Goal: Task Accomplishment & Management: Manage account settings

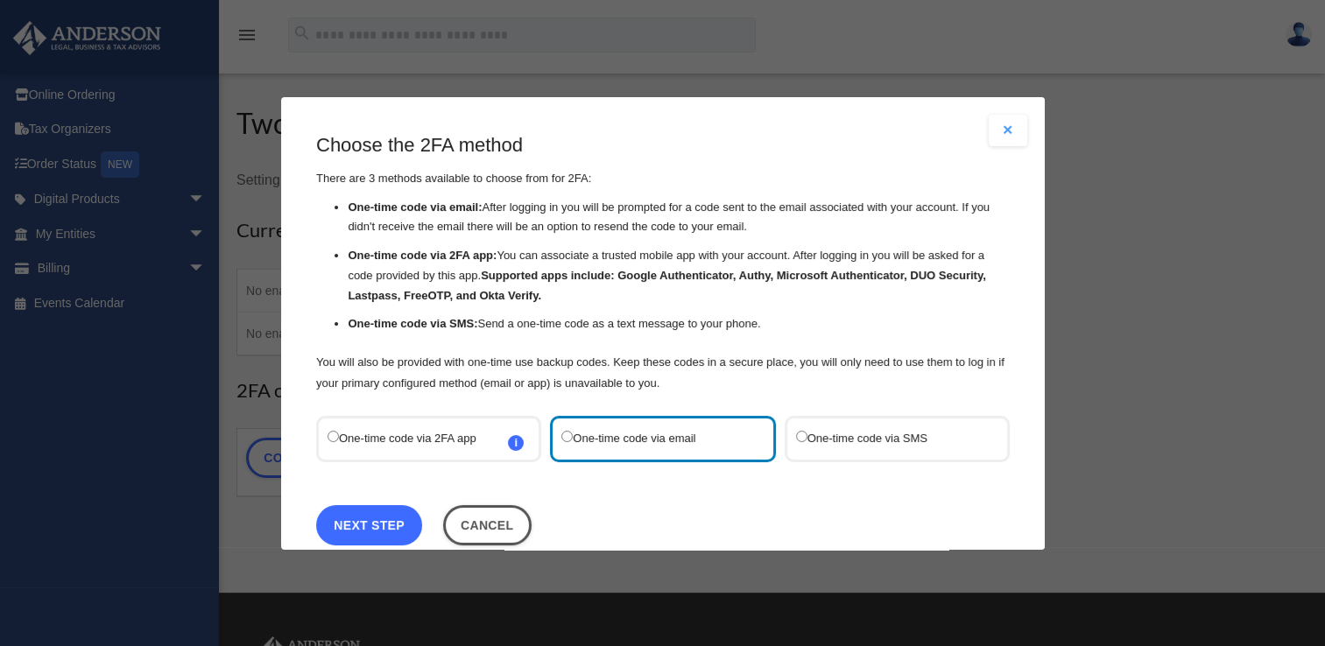
click at [367, 524] on link "Next Step" at bounding box center [369, 524] width 106 height 40
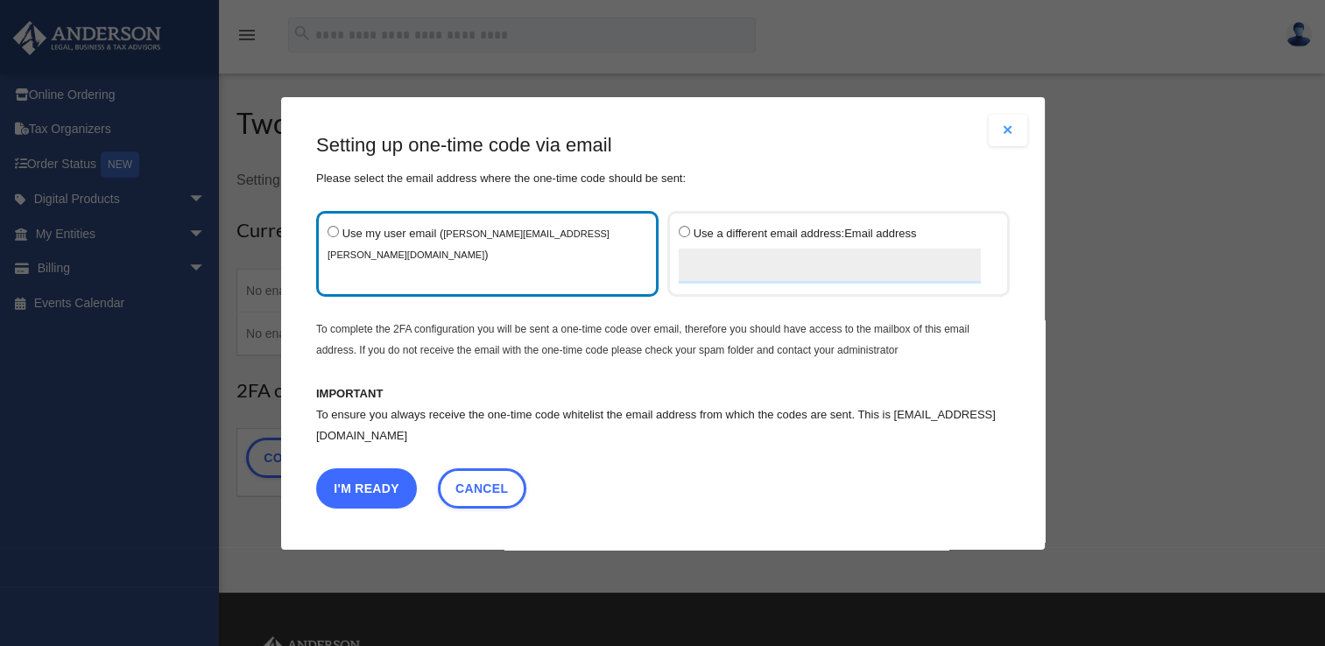
click at [374, 478] on button "I'm Ready" at bounding box center [366, 488] width 101 height 40
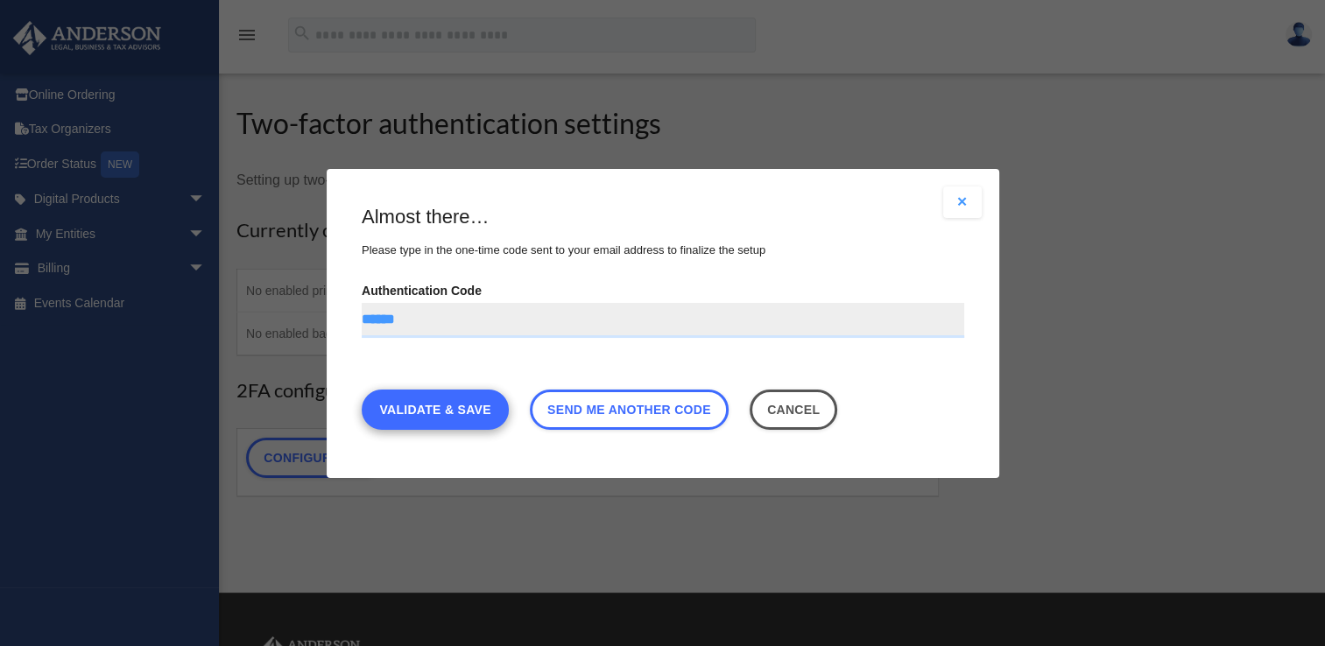
type input "******"
click at [453, 416] on link "Validate & Save" at bounding box center [435, 409] width 147 height 40
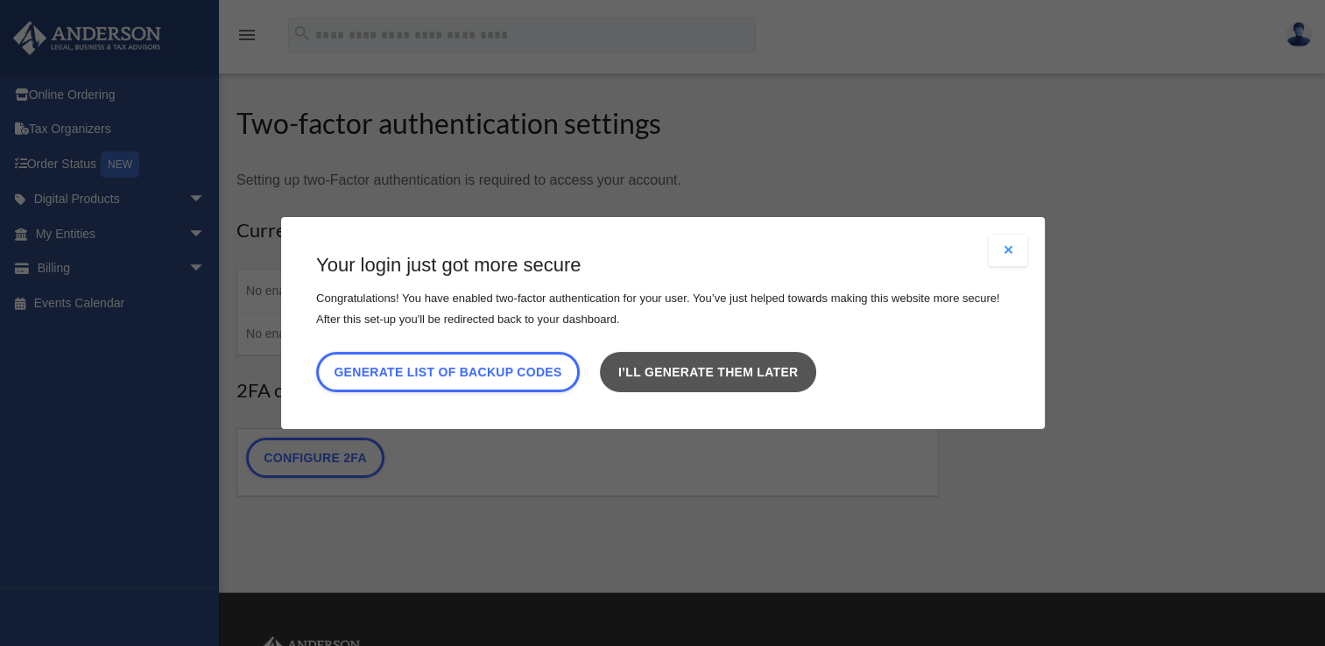
click at [715, 369] on link "I’ll generate them later" at bounding box center [707, 372] width 215 height 40
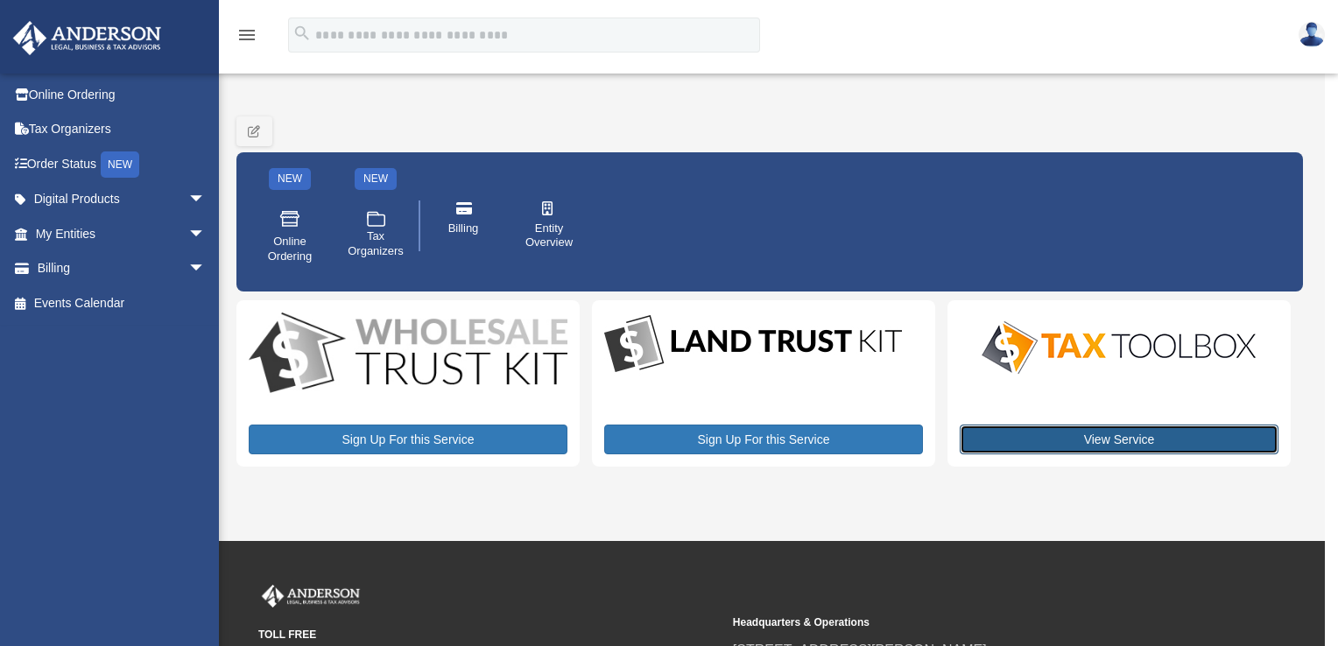
click at [1098, 440] on link "View Service" at bounding box center [1118, 440] width 319 height 30
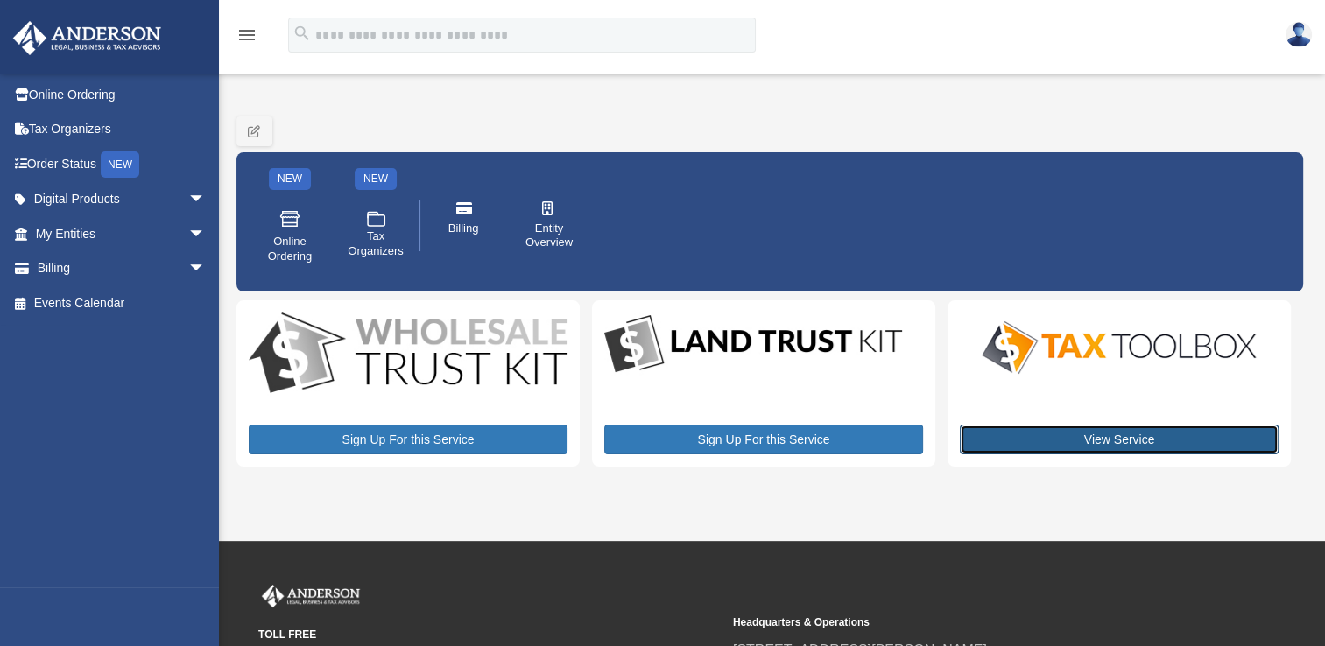
click at [1127, 438] on link "View Service" at bounding box center [1118, 440] width 319 height 30
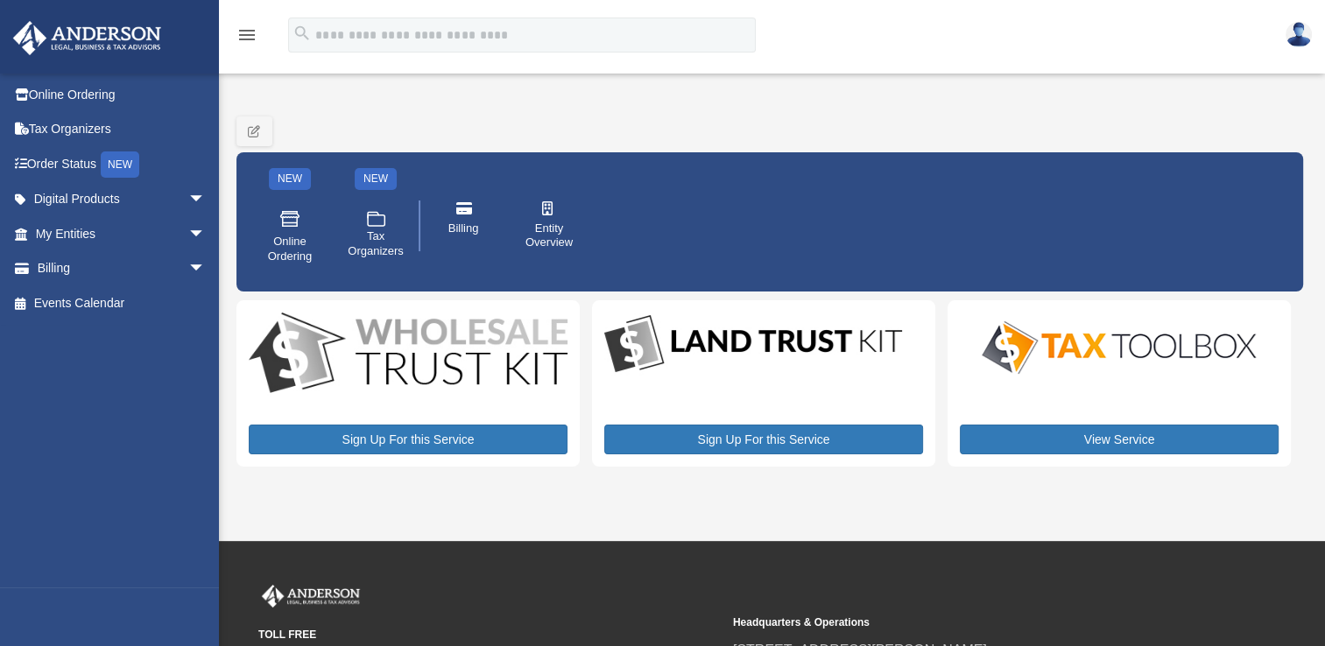
click at [1300, 30] on img at bounding box center [1298, 34] width 26 height 25
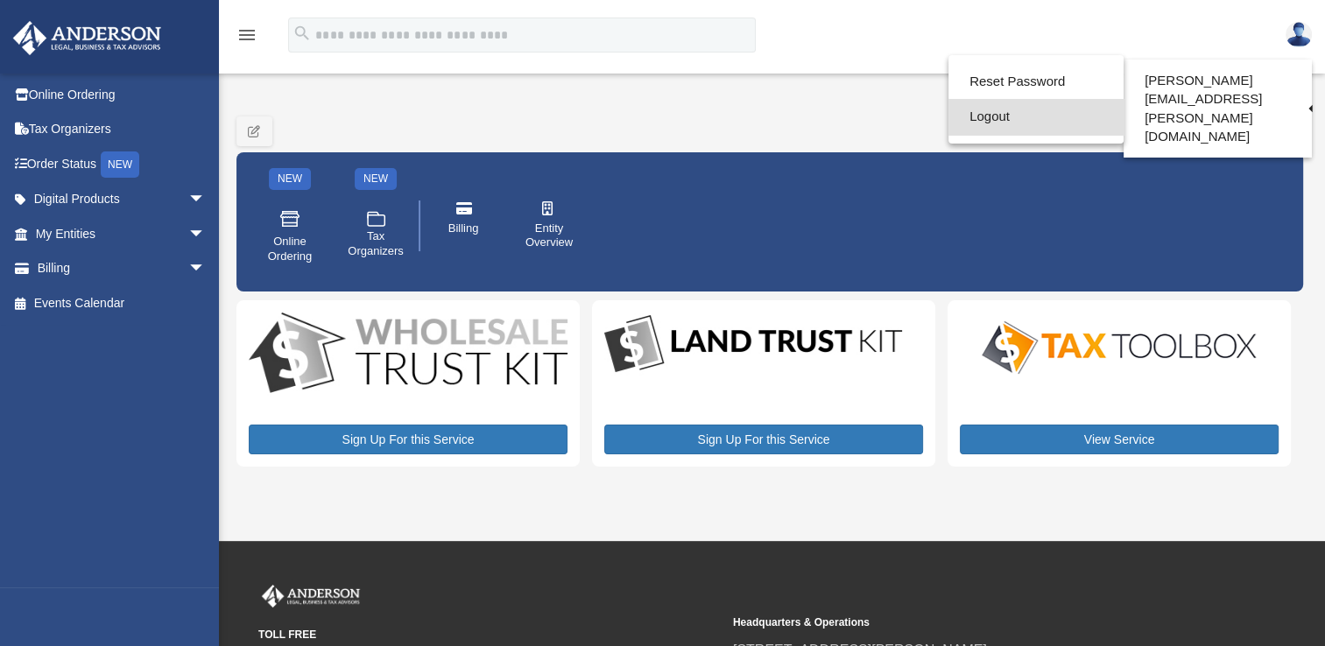
click at [977, 117] on link "Logout" at bounding box center [1035, 117] width 175 height 36
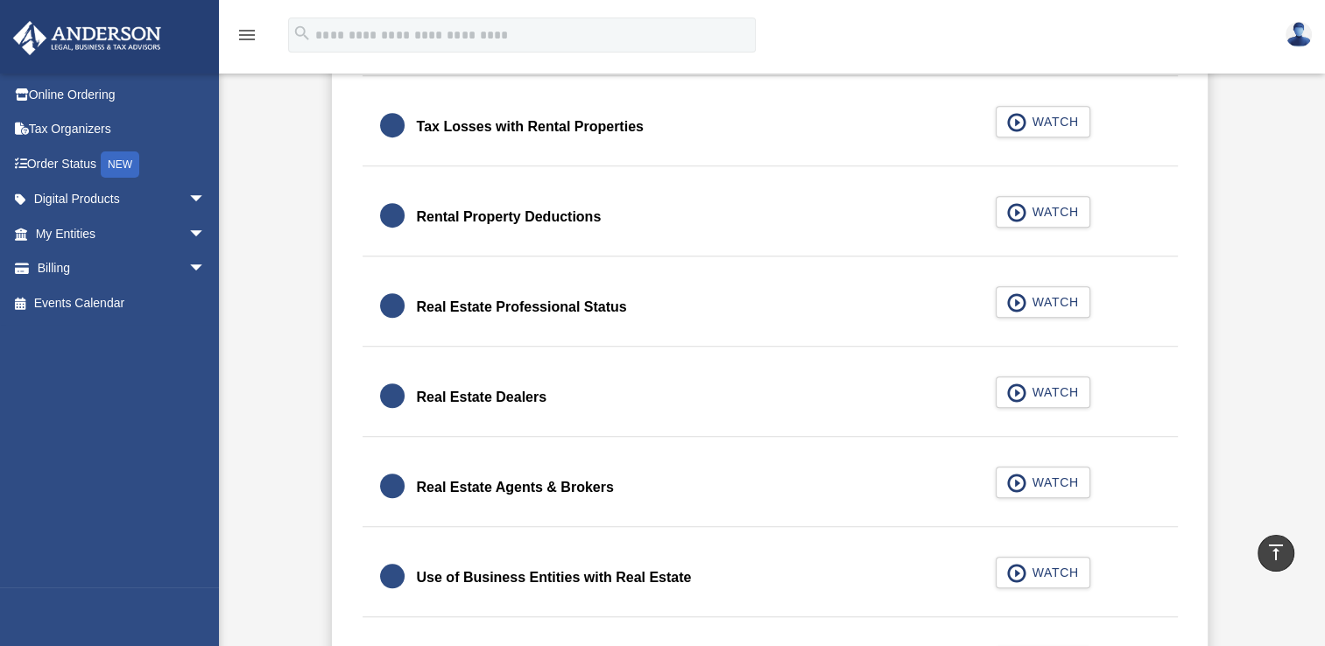
scroll to position [1261, 0]
click at [1048, 209] on span "WATCH" at bounding box center [1052, 211] width 52 height 18
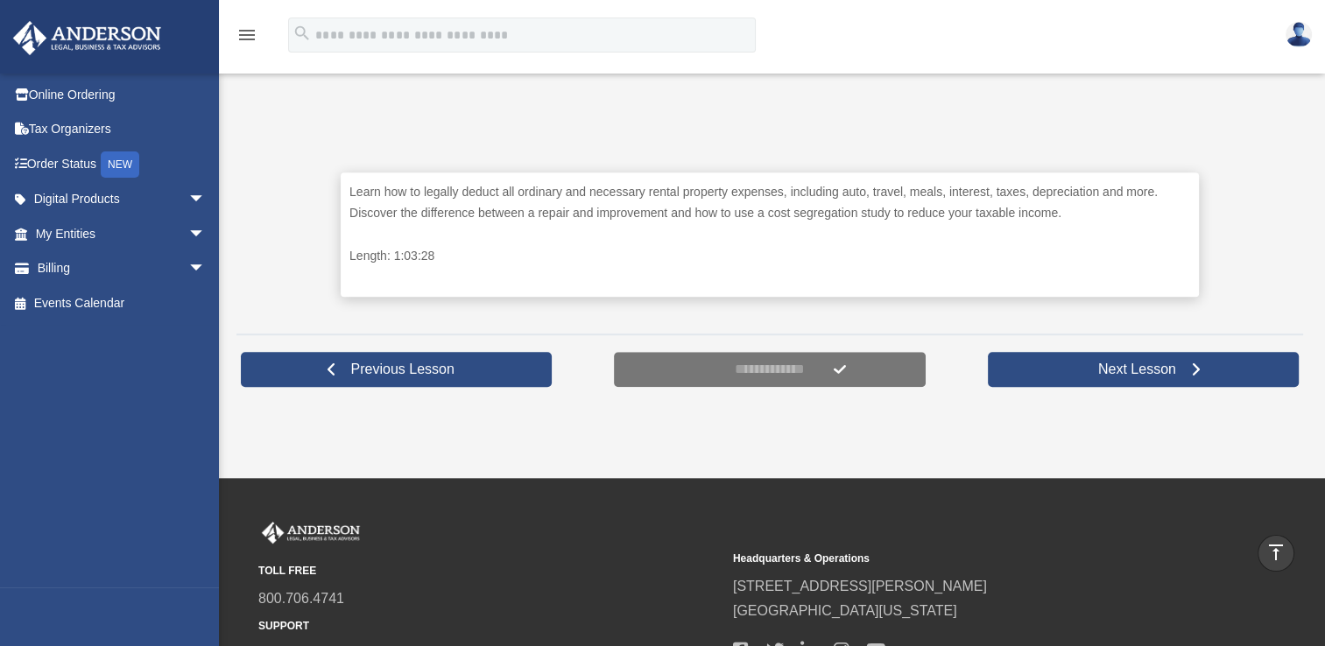
scroll to position [770, 0]
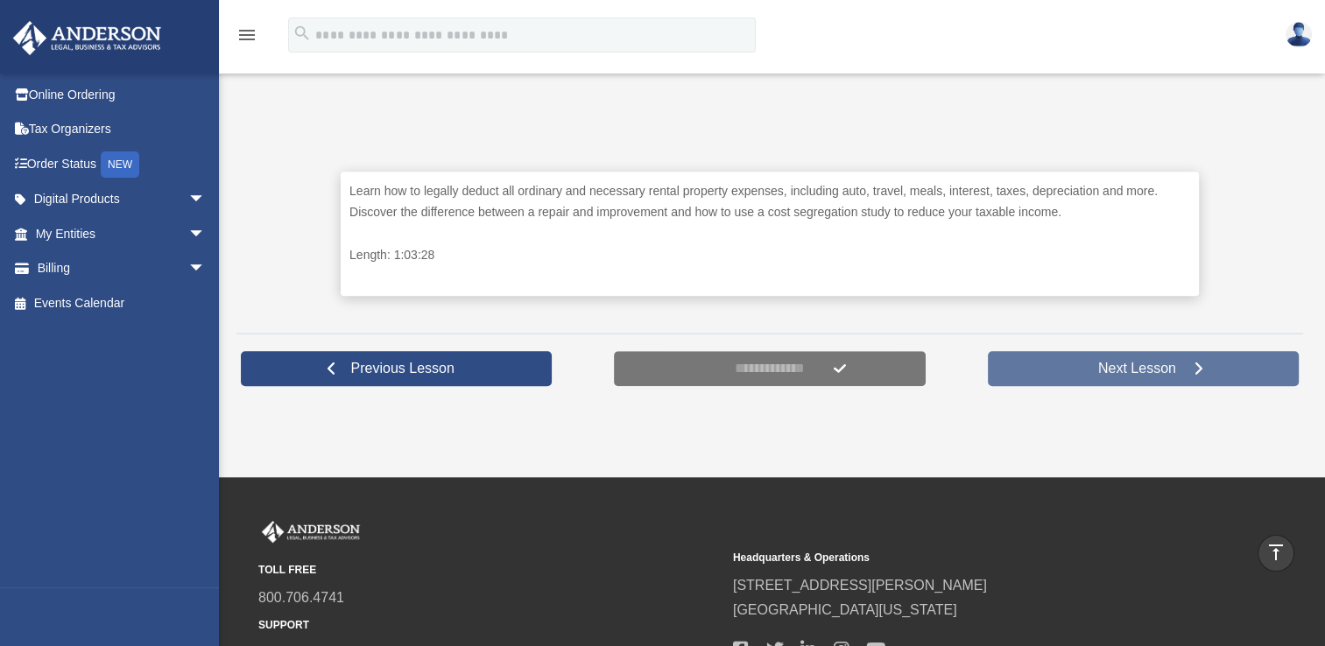
click at [1149, 364] on span "Next Lesson" at bounding box center [1137, 369] width 106 height 18
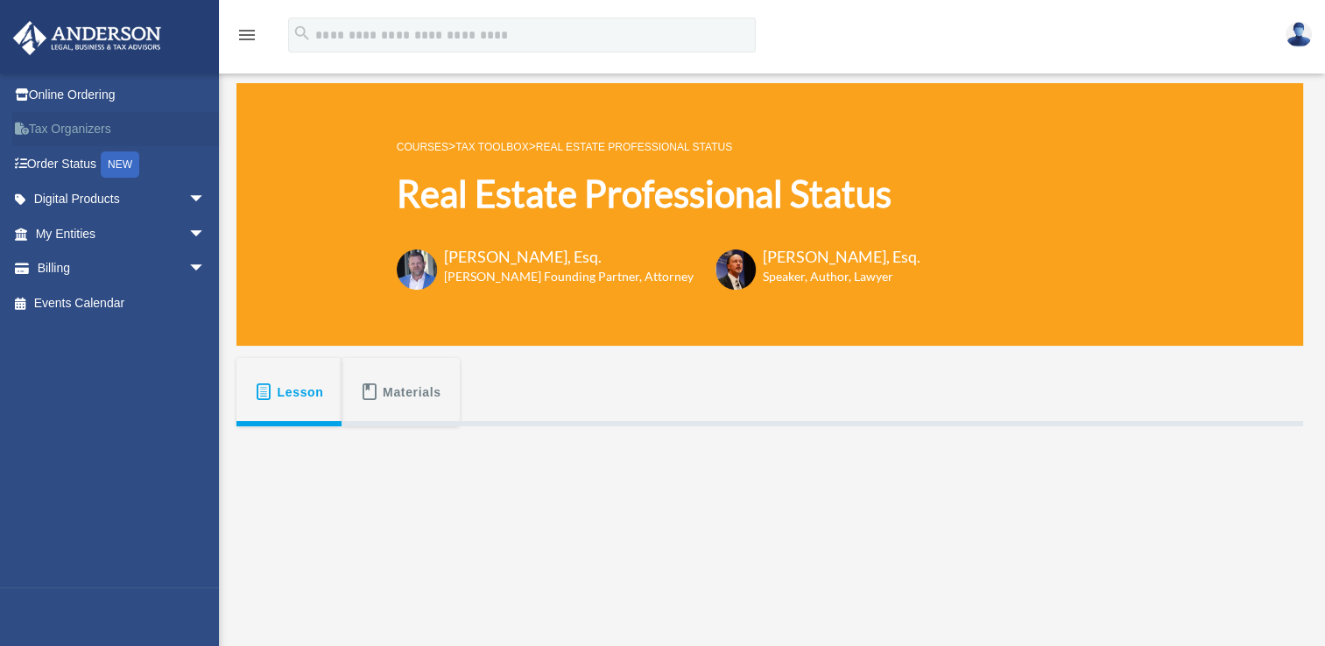
click at [62, 130] on link "Tax Organizers" at bounding box center [122, 129] width 220 height 35
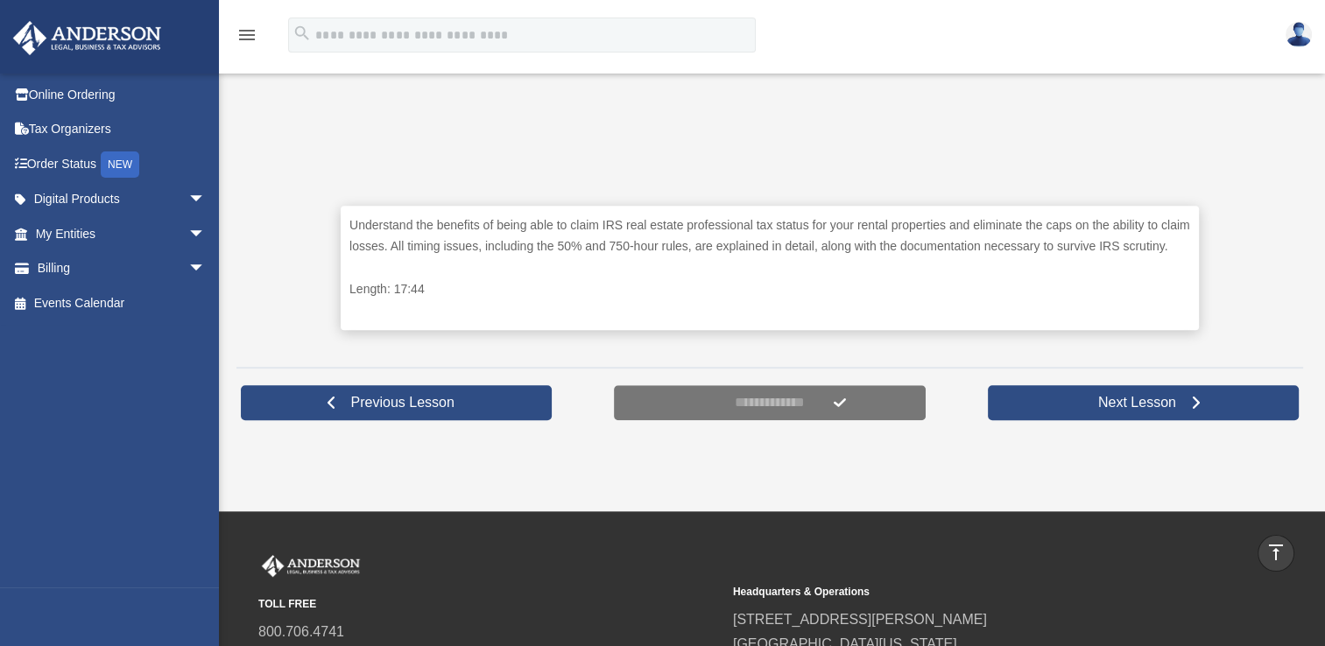
scroll to position [928, 0]
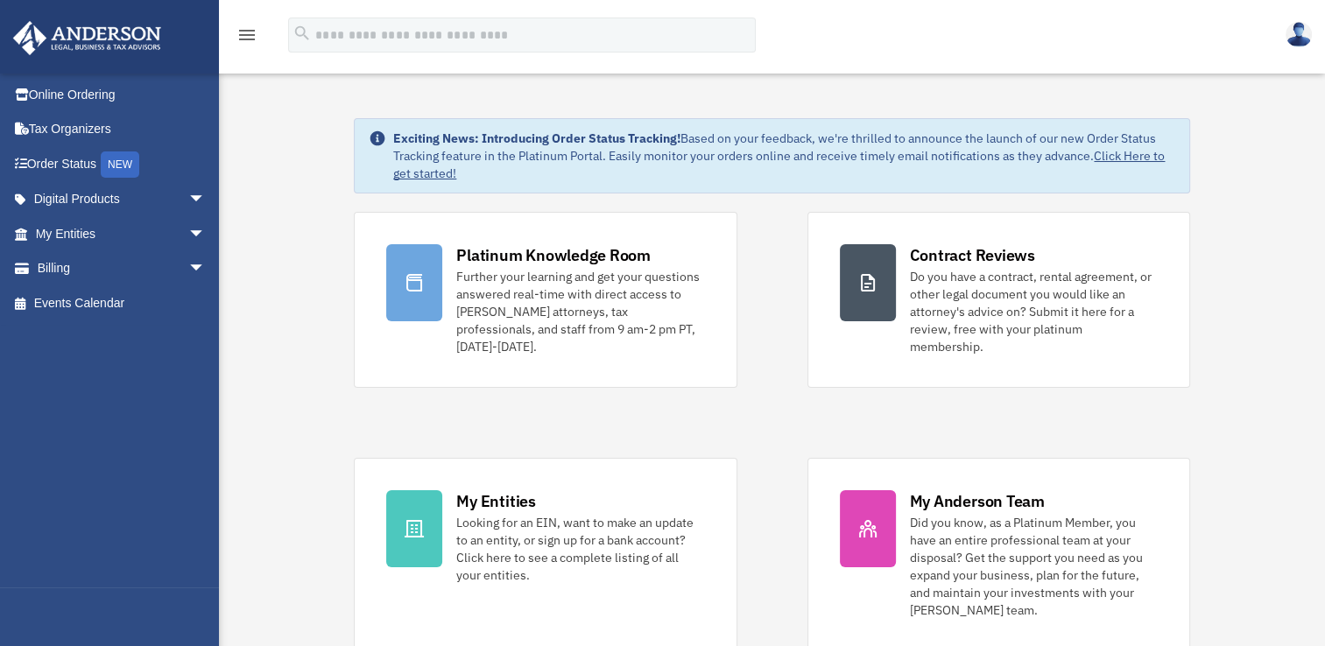
scroll to position [565, 0]
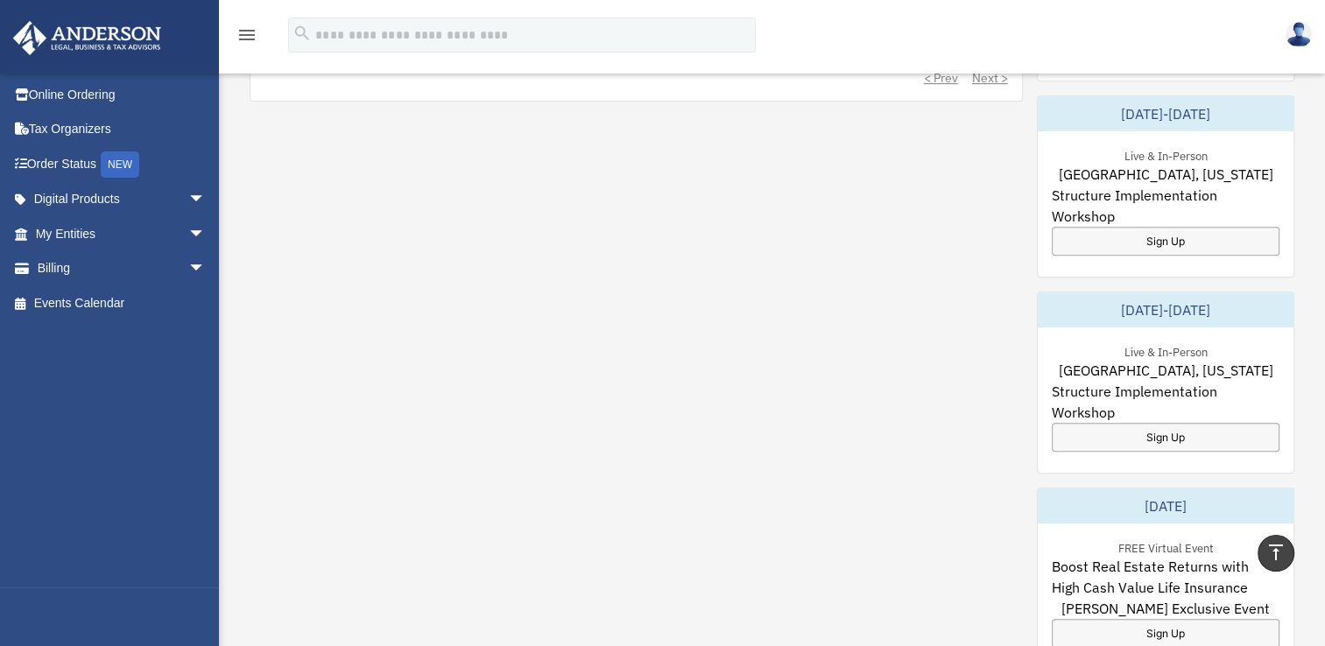
scroll to position [847, 0]
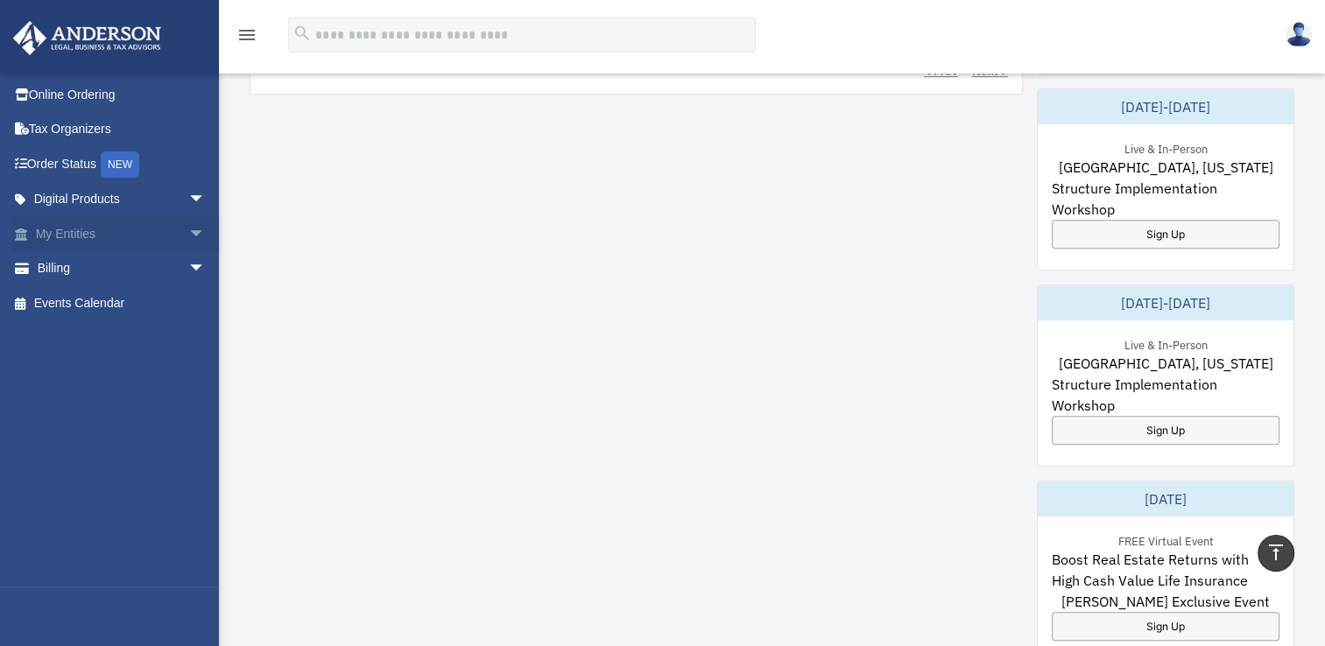
click at [188, 232] on span "arrow_drop_down" at bounding box center [205, 234] width 35 height 36
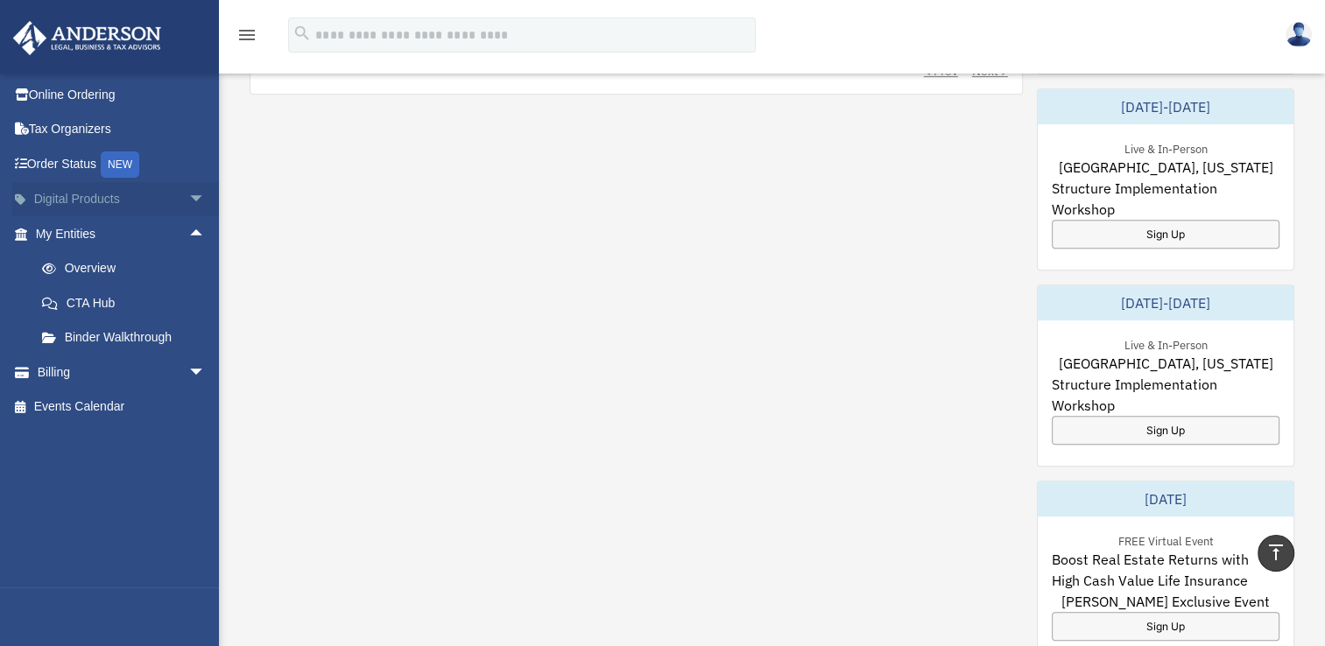
click at [188, 196] on span "arrow_drop_down" at bounding box center [205, 200] width 35 height 36
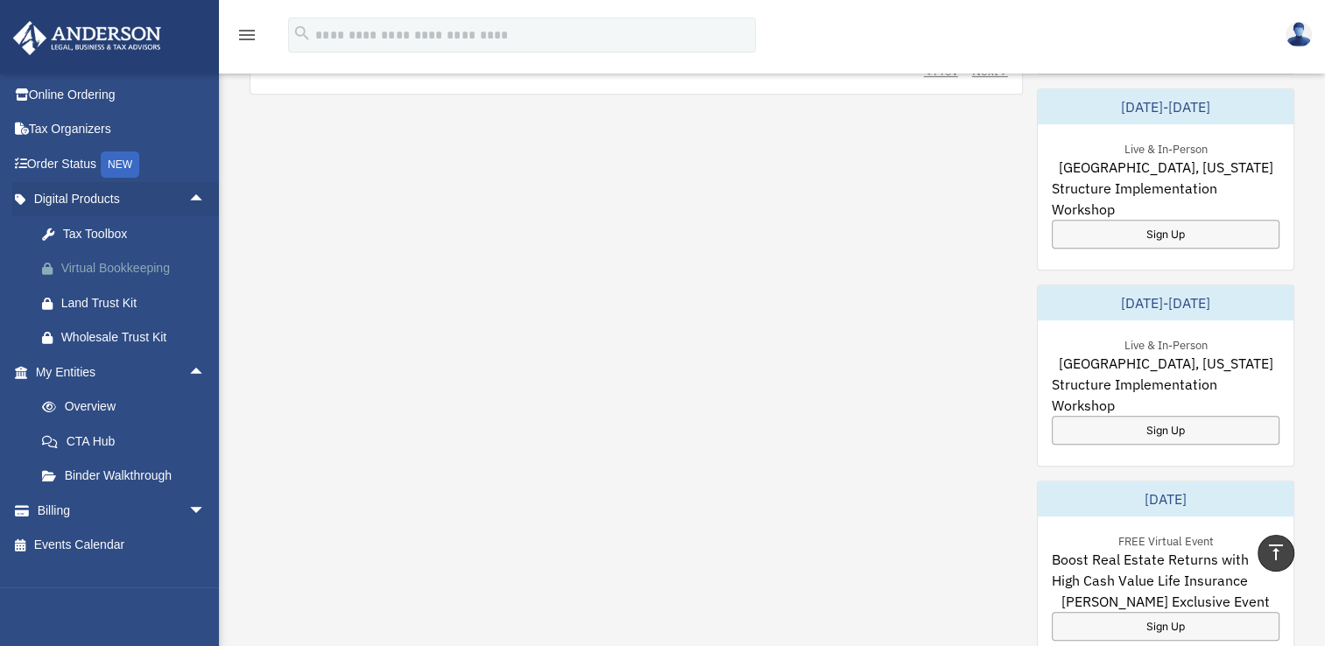
click at [121, 267] on div "Virtual Bookkeeping" at bounding box center [135, 268] width 149 height 22
click at [67, 131] on link "Tax Organizers" at bounding box center [122, 129] width 220 height 35
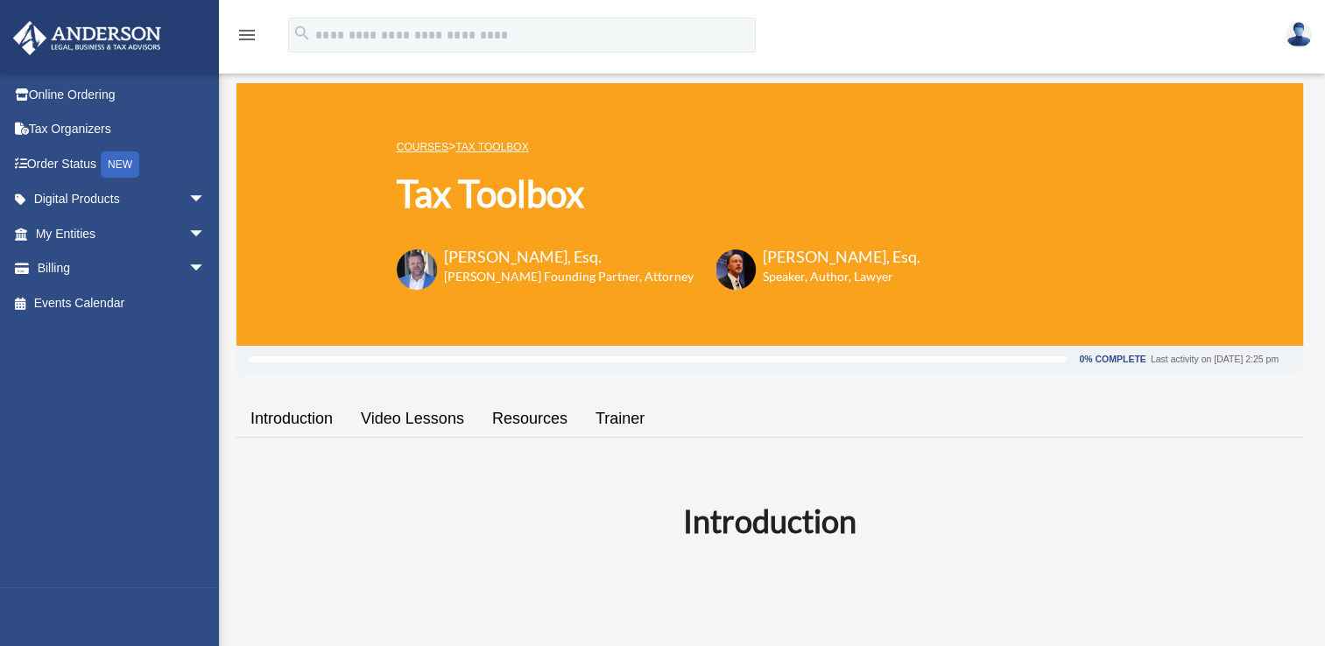
click at [1296, 30] on img at bounding box center [1298, 34] width 26 height 25
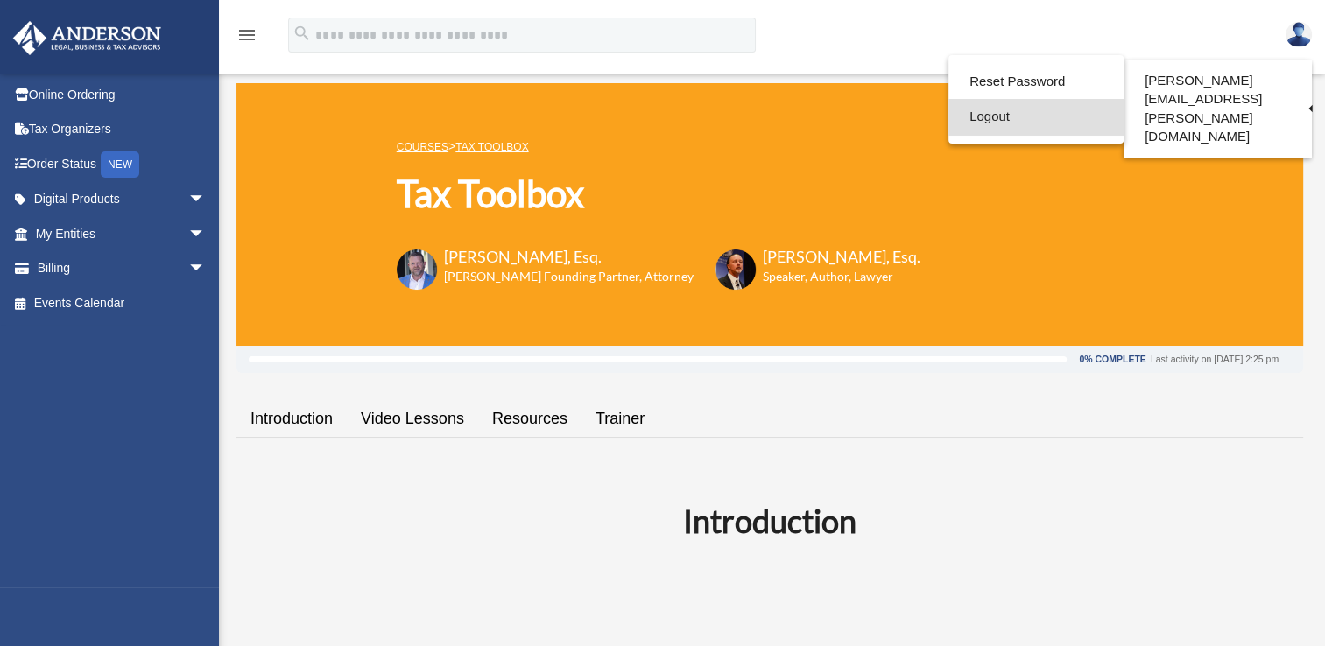
click at [979, 117] on link "Logout" at bounding box center [1035, 117] width 175 height 36
